Goal: Browse casually: Explore the website without a specific task or goal

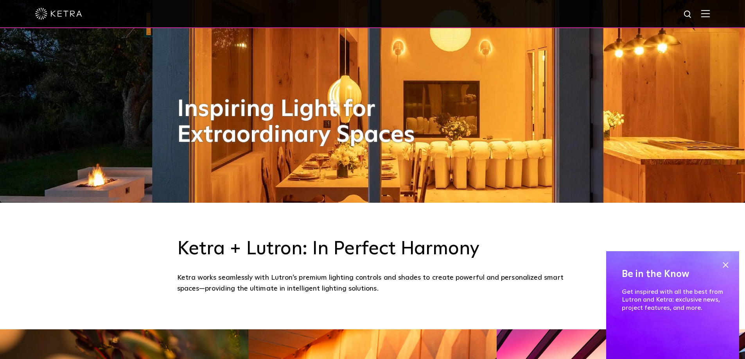
scroll to position [665, 0]
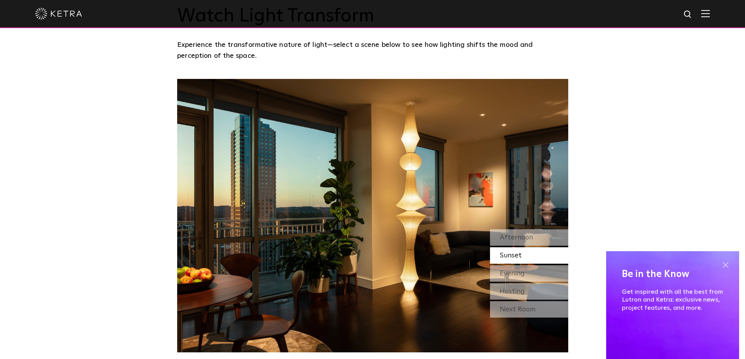
click at [727, 263] on div "Be in the Know Get inspired with all the best from Lutron and [PERSON_NAME]: ex…" at bounding box center [672, 305] width 133 height 108
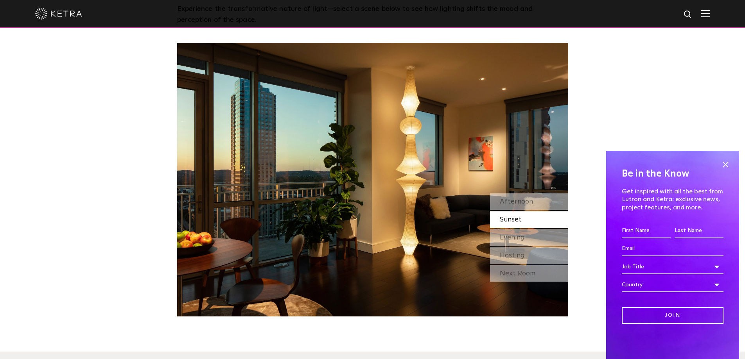
scroll to position [782, 0]
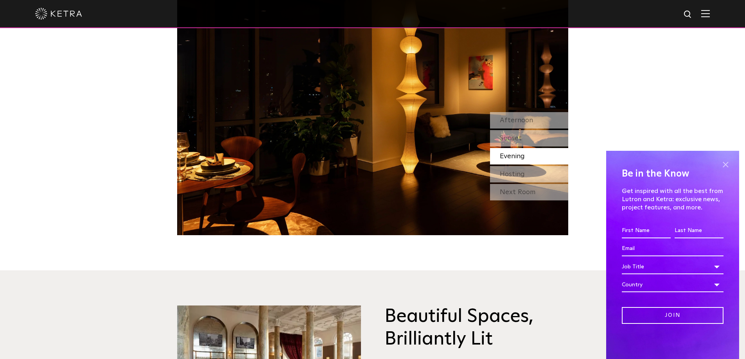
click at [726, 166] on span at bounding box center [726, 165] width 12 height 12
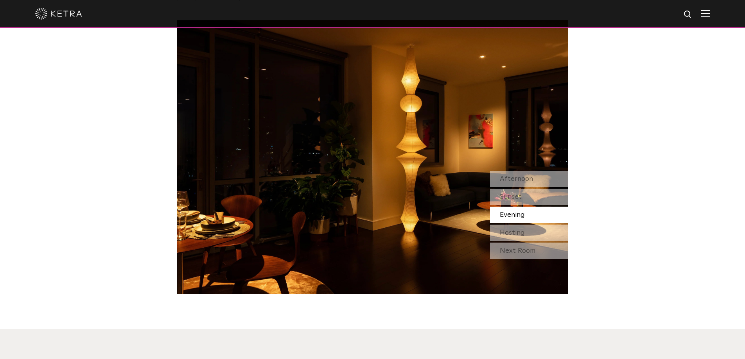
scroll to position [704, 0]
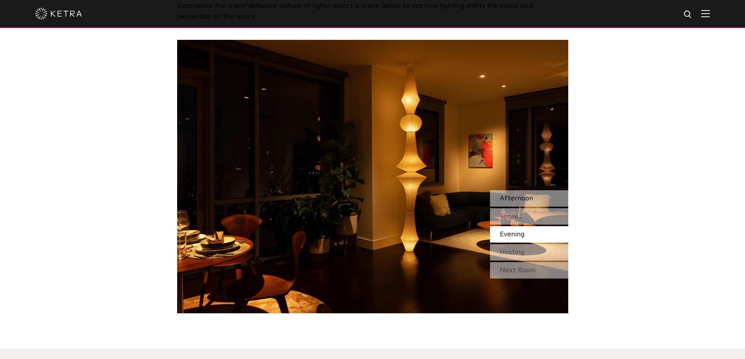
click at [521, 197] on span "Afternoon" at bounding box center [516, 198] width 33 height 7
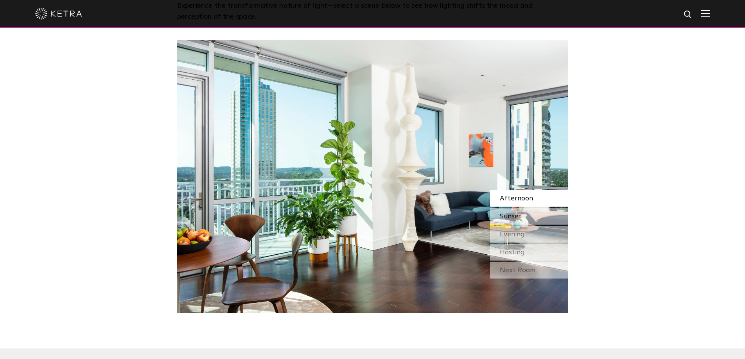
click at [515, 215] on span "Sunset" at bounding box center [511, 216] width 22 height 7
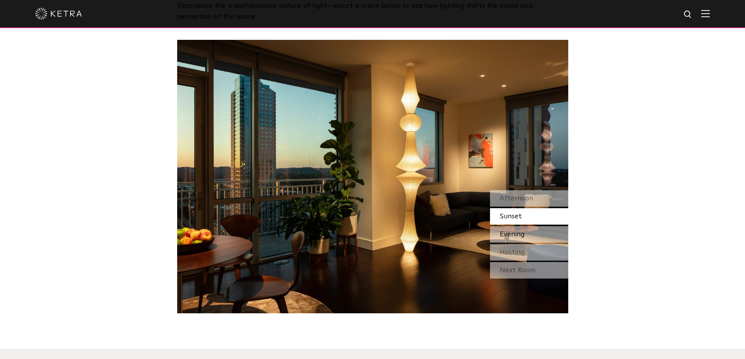
click at [512, 228] on div "Evening" at bounding box center [529, 234] width 78 height 16
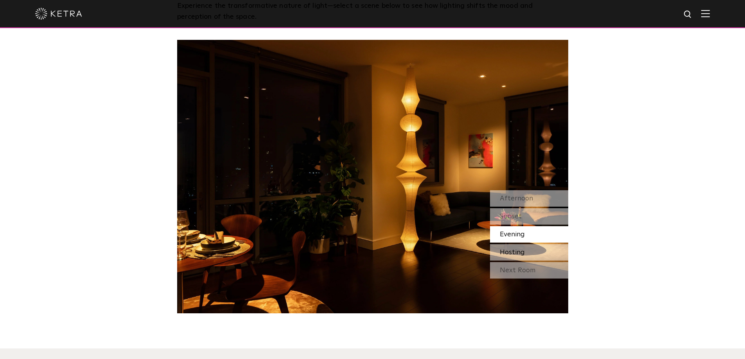
click at [519, 249] on span "Hosting" at bounding box center [512, 252] width 25 height 7
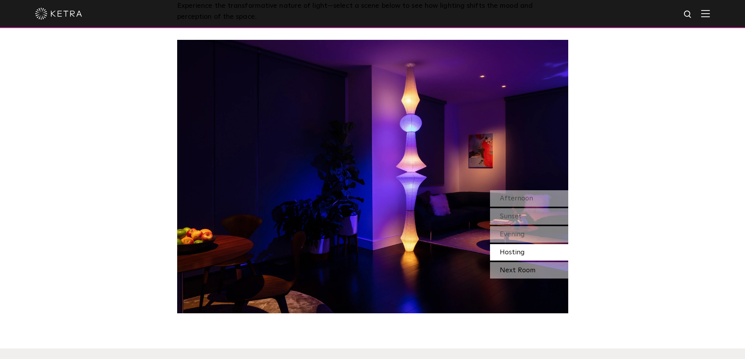
click at [519, 271] on div "Next Room" at bounding box center [529, 270] width 78 height 16
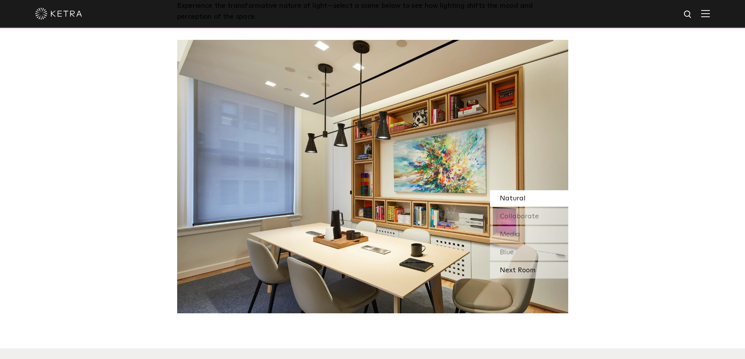
click at [515, 271] on div "Next Room" at bounding box center [529, 270] width 78 height 16
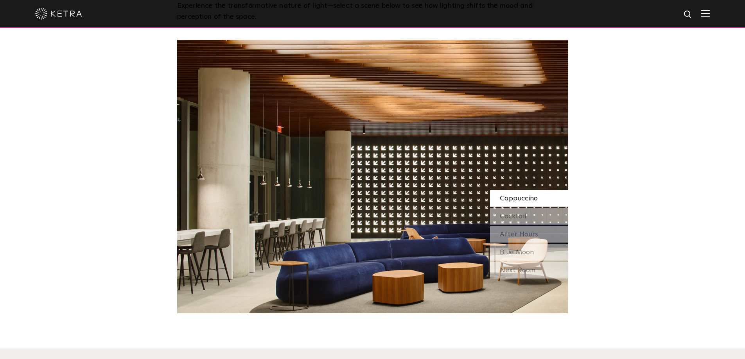
click at [516, 201] on span "Cappuccino" at bounding box center [519, 198] width 38 height 7
click at [515, 213] on span "Cocktail" at bounding box center [513, 216] width 27 height 7
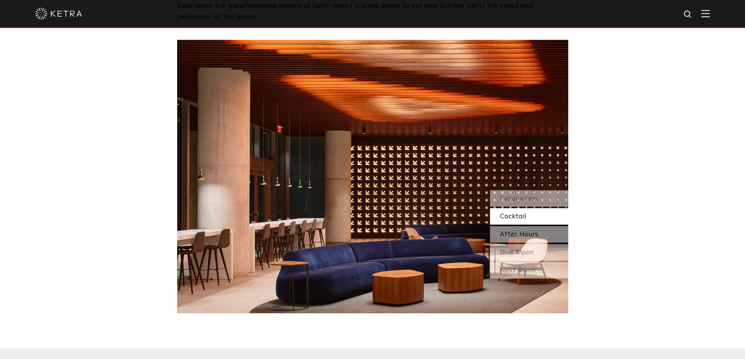
click at [513, 232] on span "After Hours" at bounding box center [519, 234] width 38 height 7
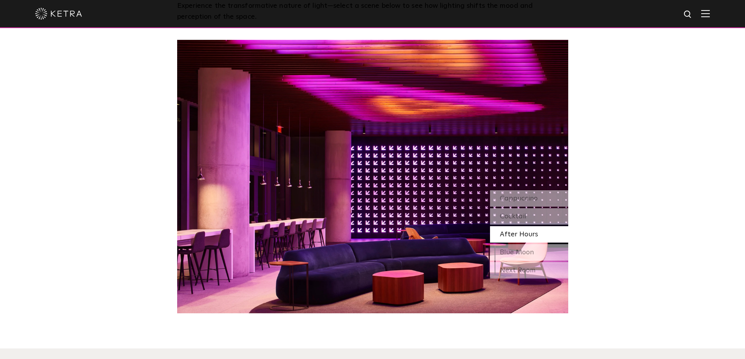
click at [512, 244] on div "Cappuccino Cocktail After Hours Blue Moon" at bounding box center [529, 225] width 78 height 70
click at [515, 258] on div "Blue Moon" at bounding box center [529, 252] width 78 height 16
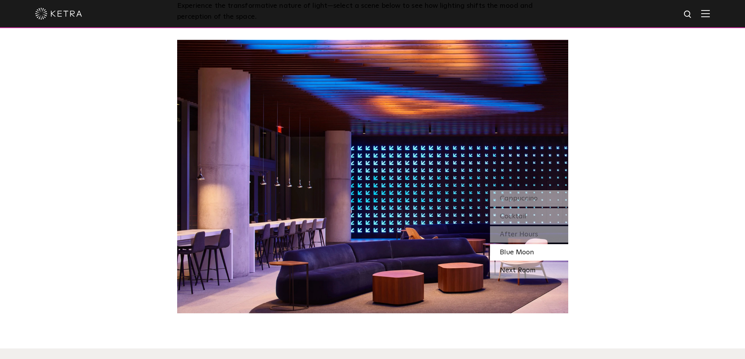
click at [517, 271] on div "Next Room" at bounding box center [529, 270] width 78 height 16
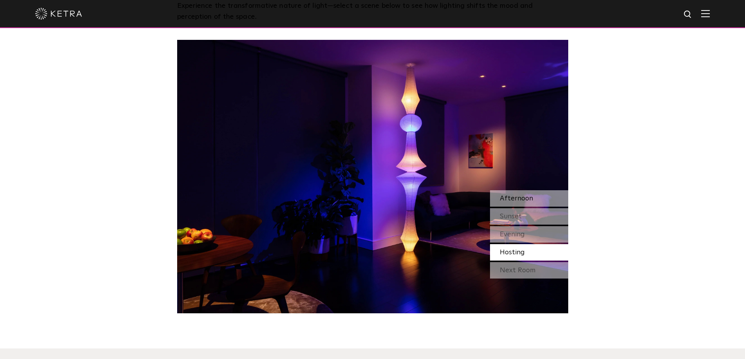
click at [517, 197] on span "Afternoon" at bounding box center [516, 198] width 33 height 7
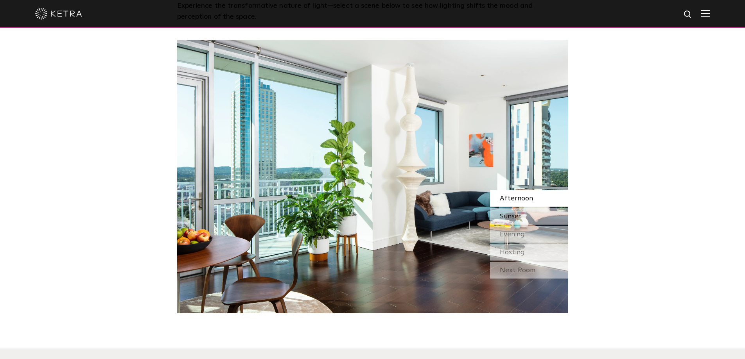
click at [516, 213] on span "Sunset" at bounding box center [511, 216] width 22 height 7
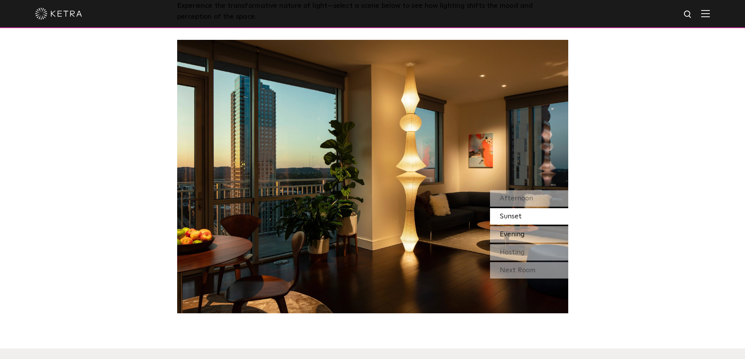
click at [521, 232] on span "Evening" at bounding box center [512, 234] width 25 height 7
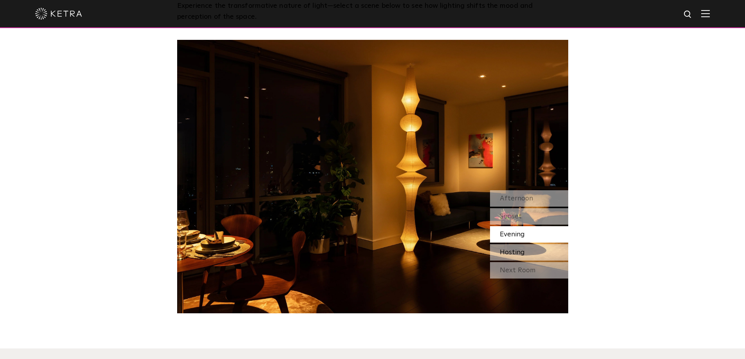
click at [515, 247] on div "Hosting" at bounding box center [529, 252] width 78 height 16
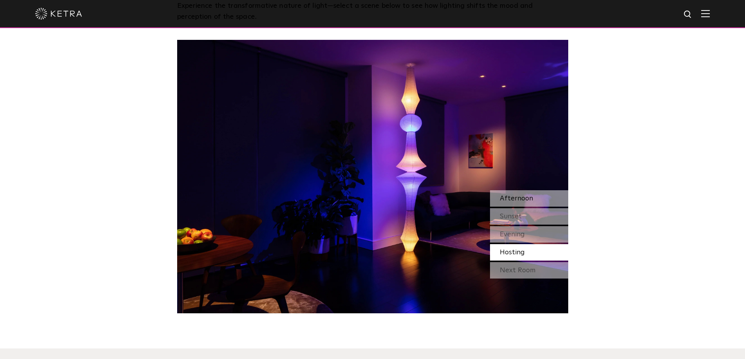
click at [519, 200] on span "Afternoon" at bounding box center [516, 198] width 33 height 7
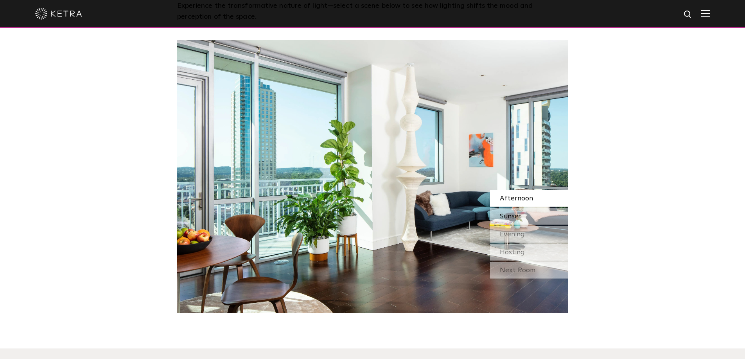
click at [517, 213] on span "Sunset" at bounding box center [511, 216] width 22 height 7
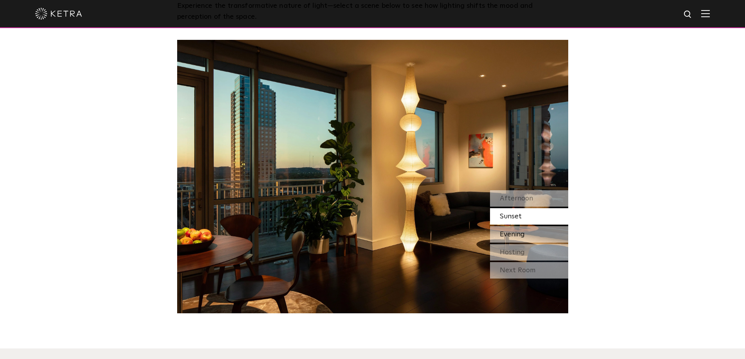
click at [516, 233] on span "Evening" at bounding box center [512, 234] width 25 height 7
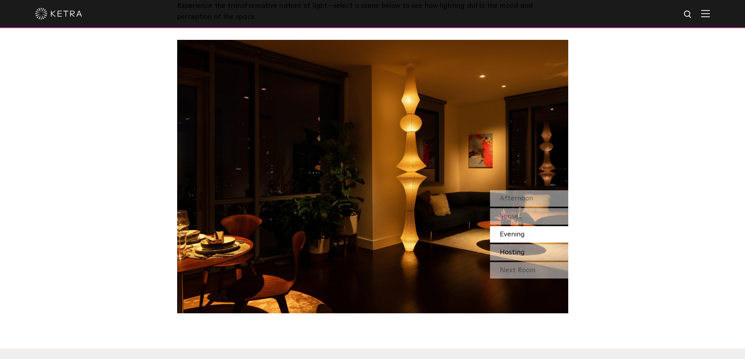
click at [512, 254] on span "Hosting" at bounding box center [512, 252] width 25 height 7
